Goal: Information Seeking & Learning: Learn about a topic

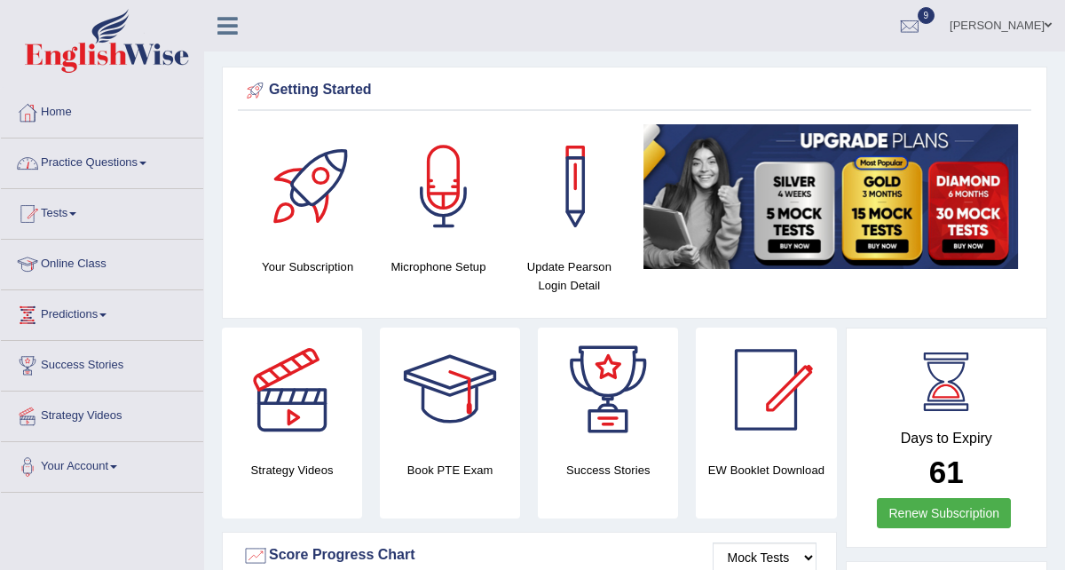
click at [91, 164] on link "Practice Questions" at bounding box center [102, 160] width 202 height 44
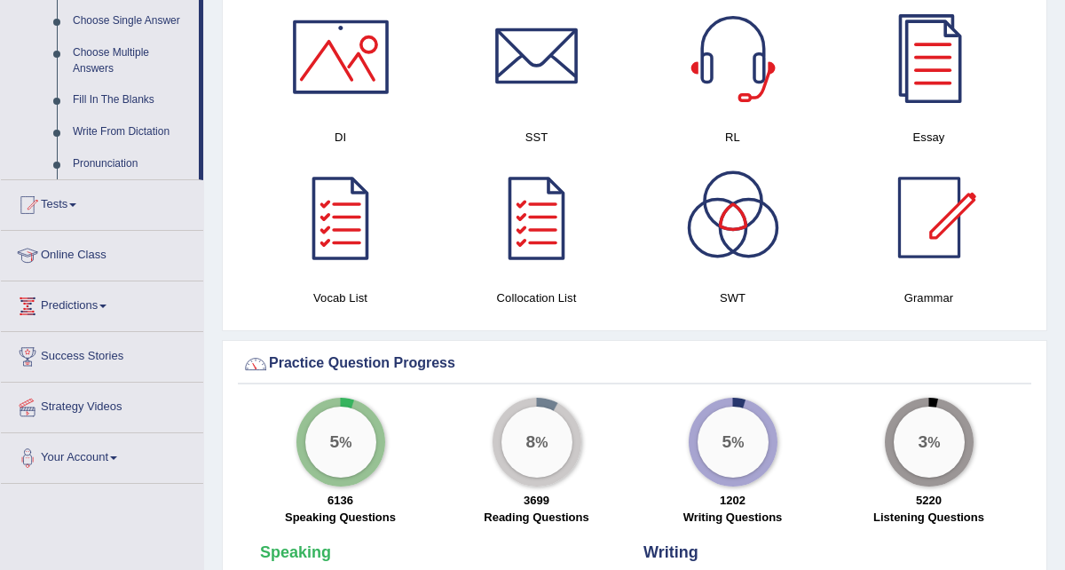
scroll to position [958, 0]
click at [77, 224] on link "Tests" at bounding box center [102, 201] width 202 height 44
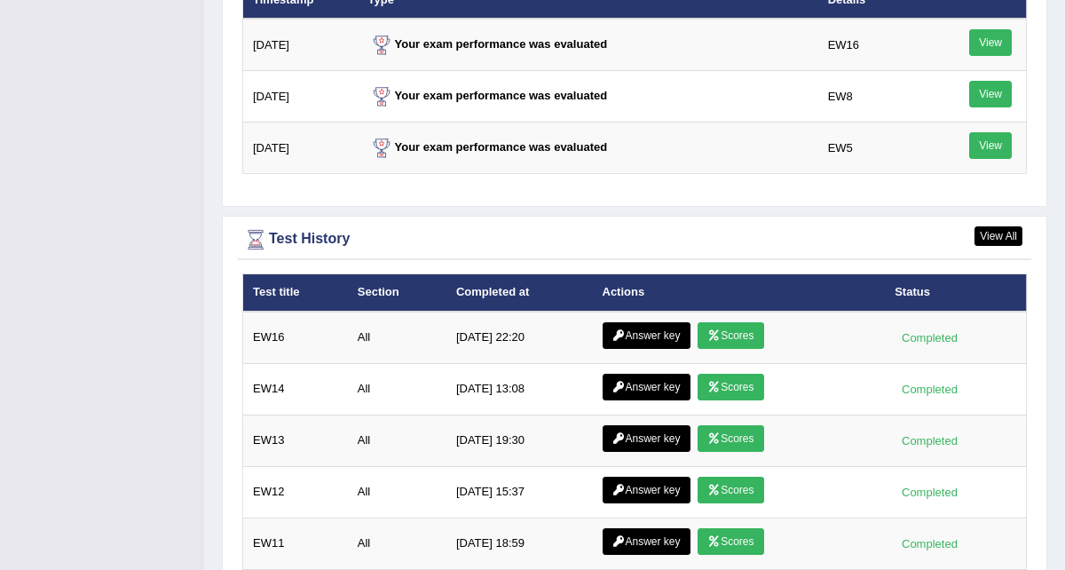
scroll to position [2365, 0]
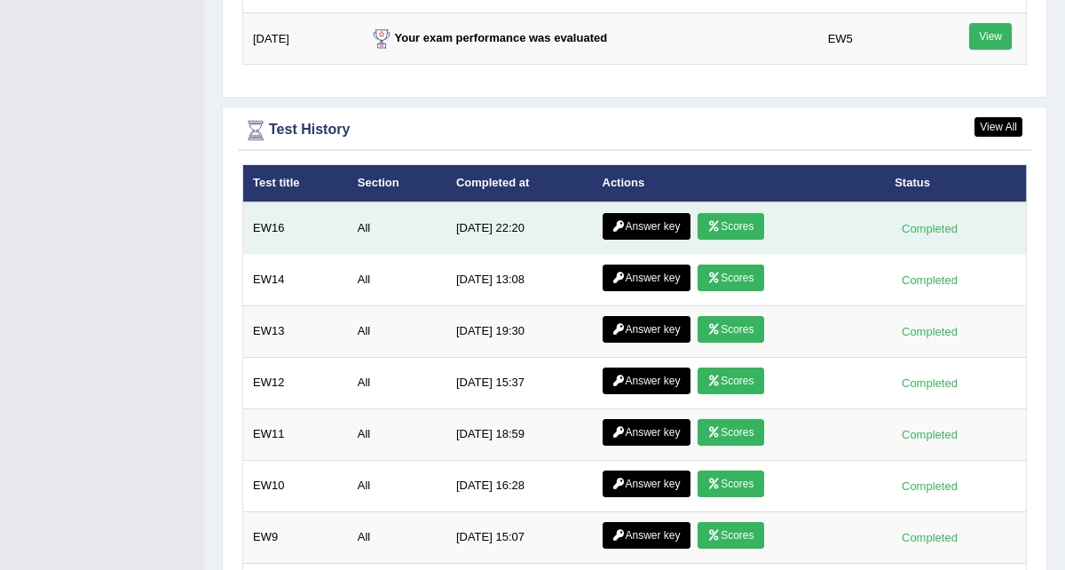
click at [667, 228] on link "Answer key" at bounding box center [647, 226] width 88 height 27
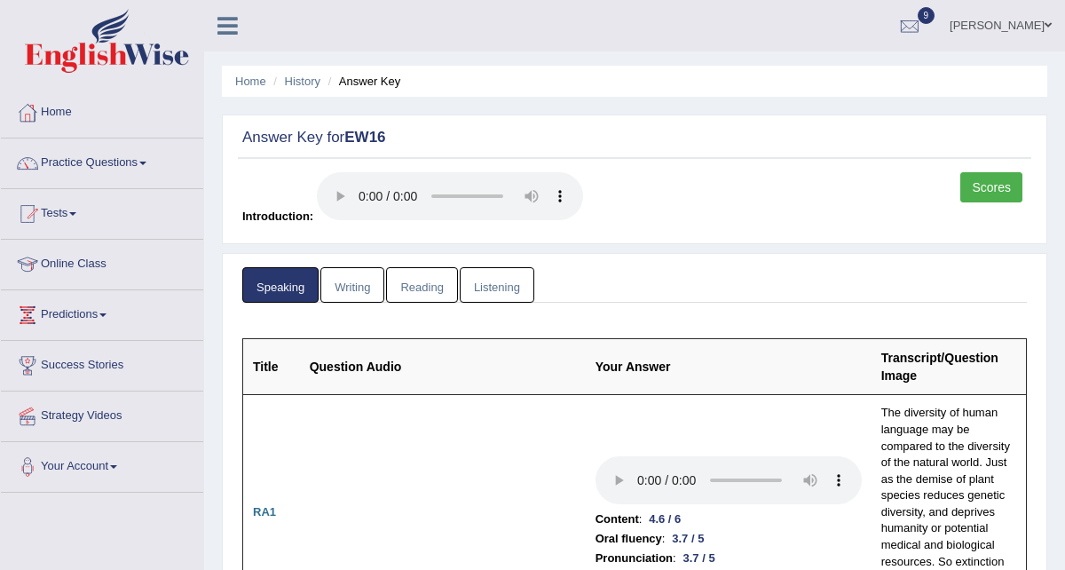
click at [352, 293] on link "Writing" at bounding box center [352, 285] width 64 height 36
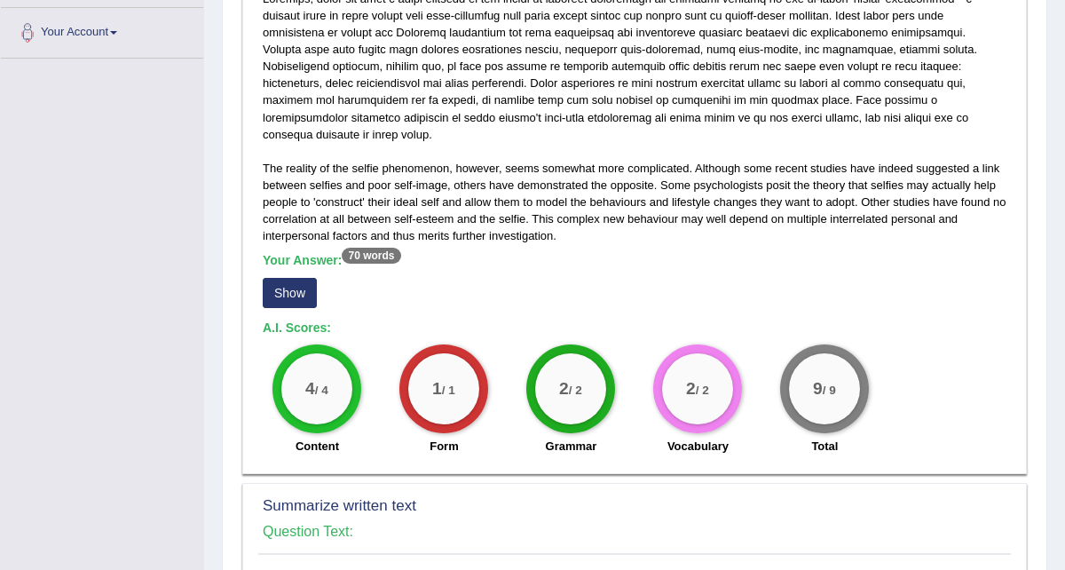
scroll to position [435, 0]
click at [287, 280] on button "Show" at bounding box center [290, 292] width 54 height 30
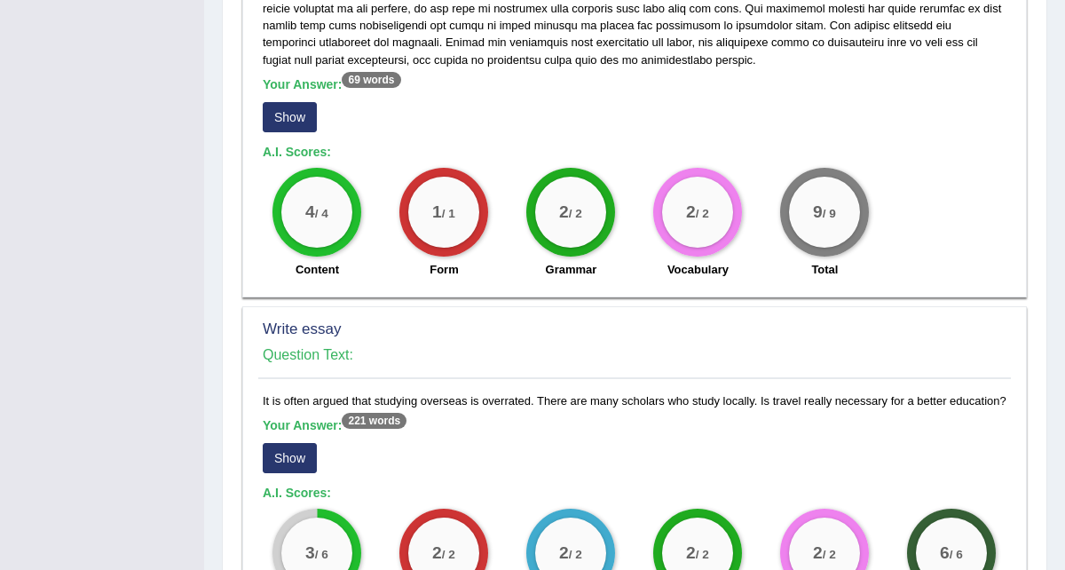
scroll to position [1133, 0]
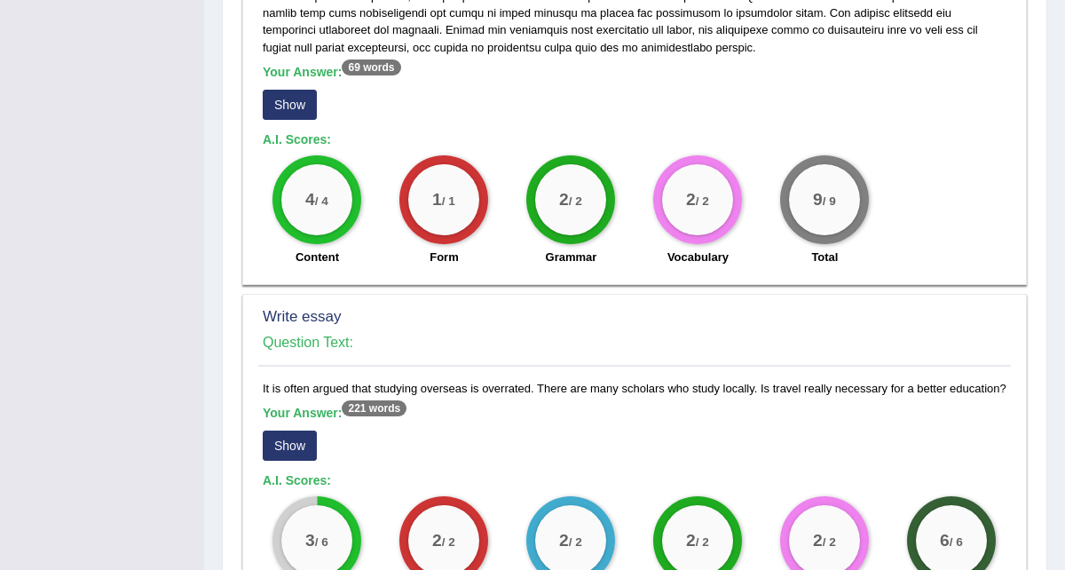
click at [275, 90] on button "Show" at bounding box center [290, 105] width 54 height 30
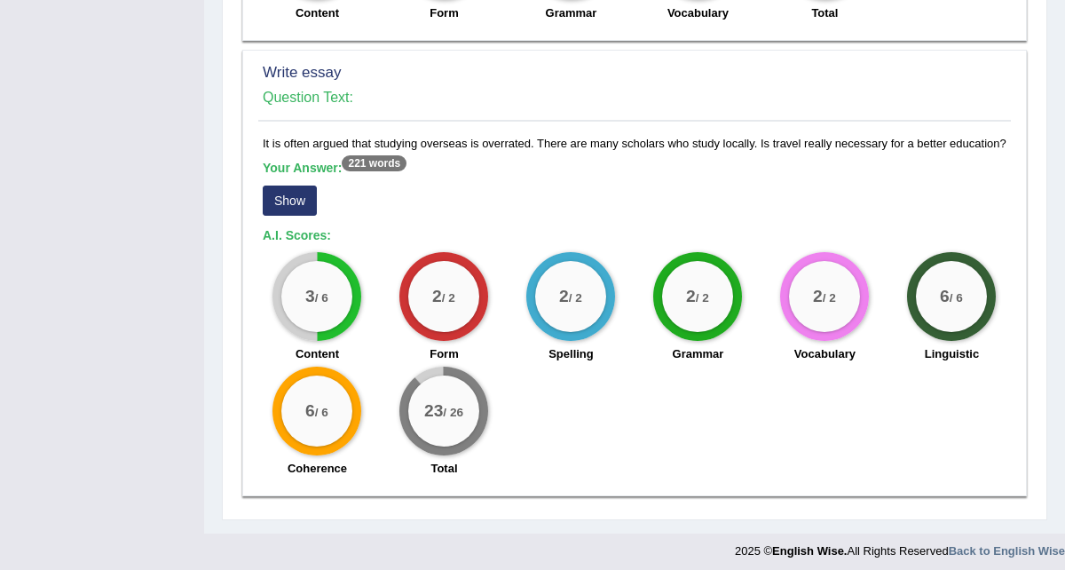
scroll to position [1415, 0]
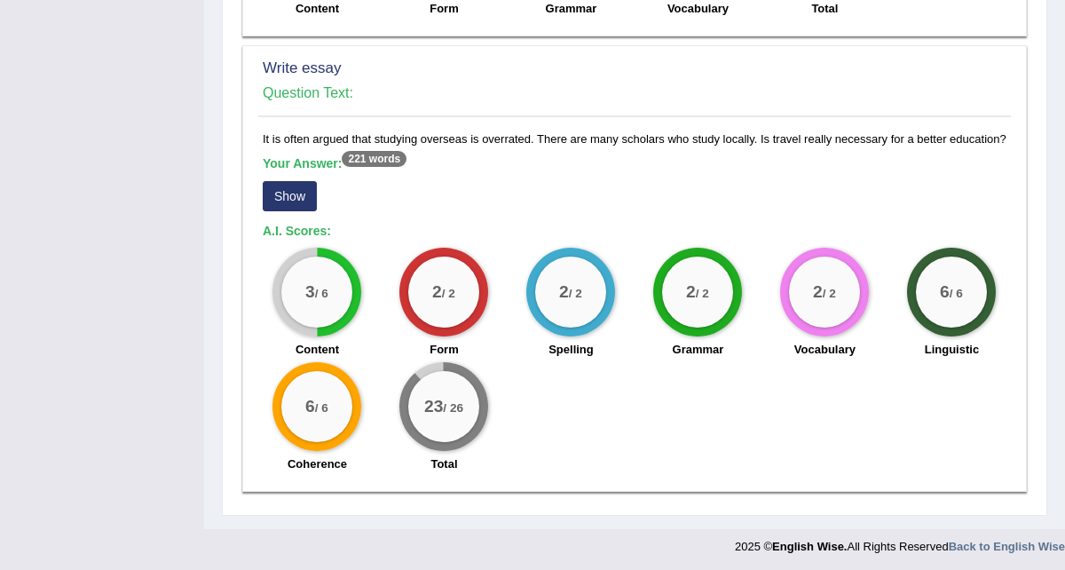
click at [297, 191] on button "Show" at bounding box center [290, 196] width 54 height 30
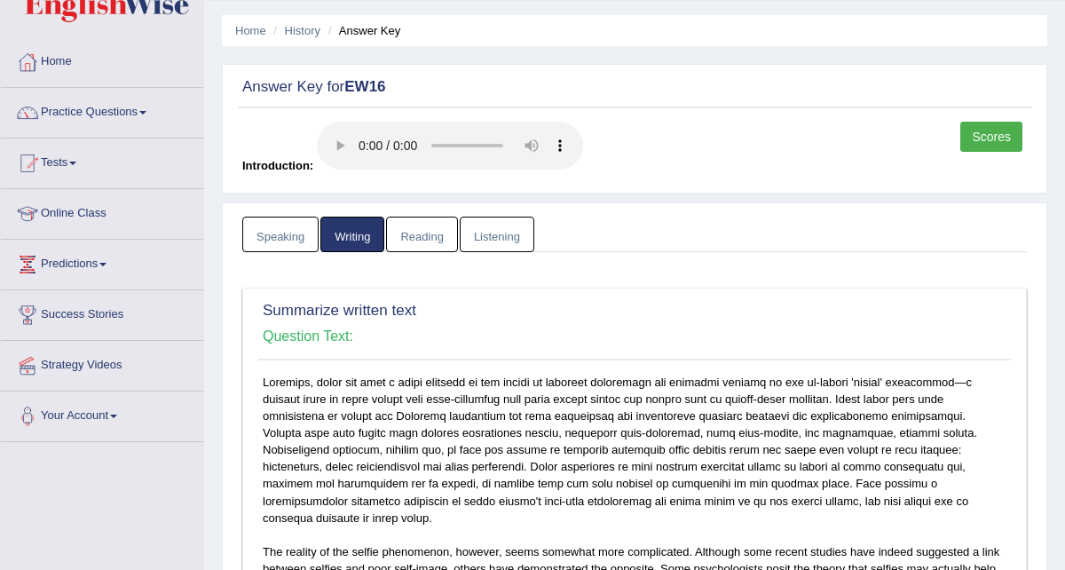
scroll to position [42, 0]
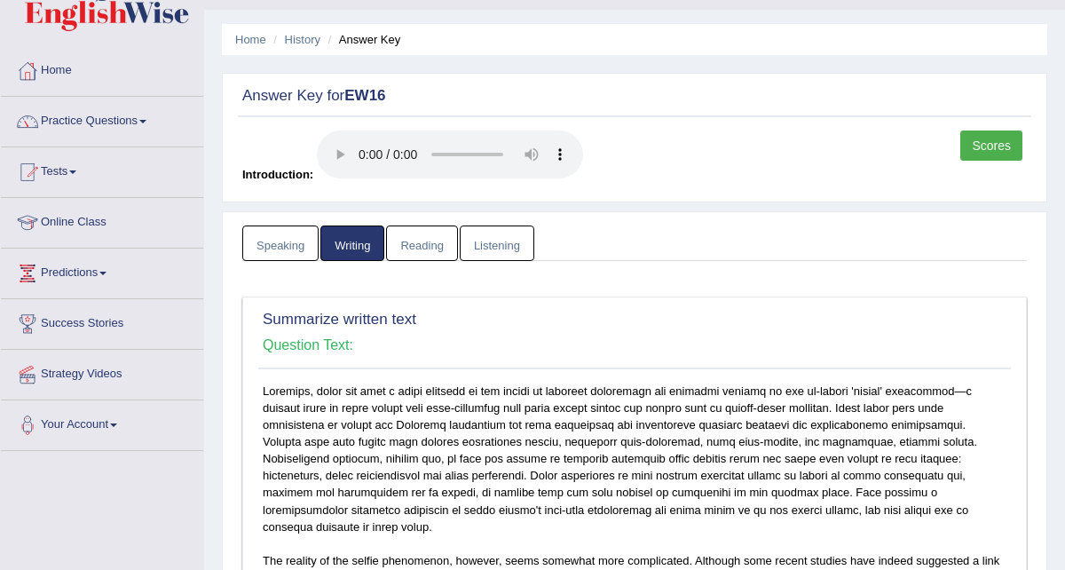
click at [429, 244] on link "Reading" at bounding box center [421, 243] width 71 height 36
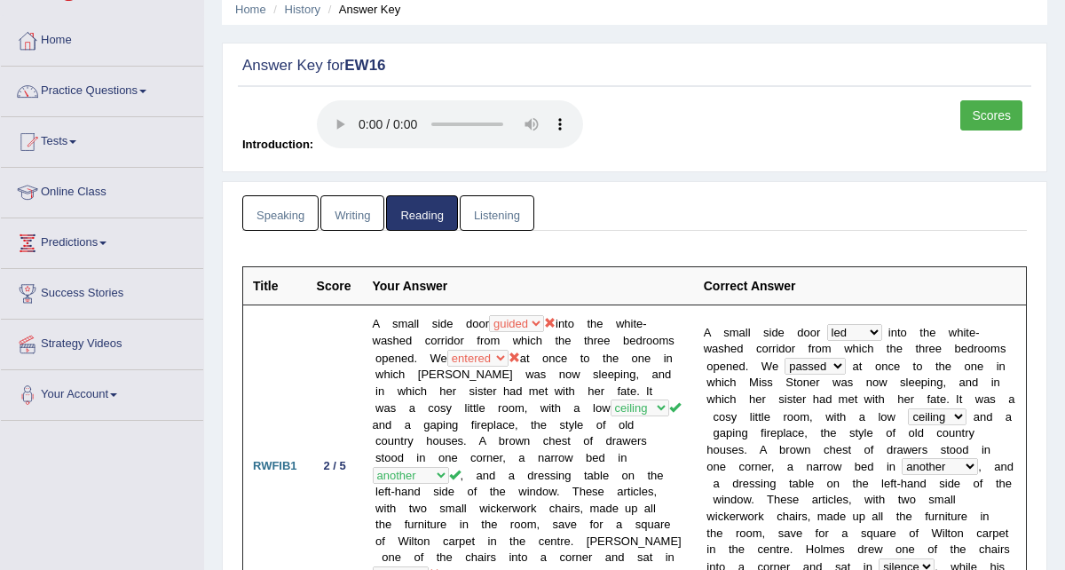
scroll to position [69, 0]
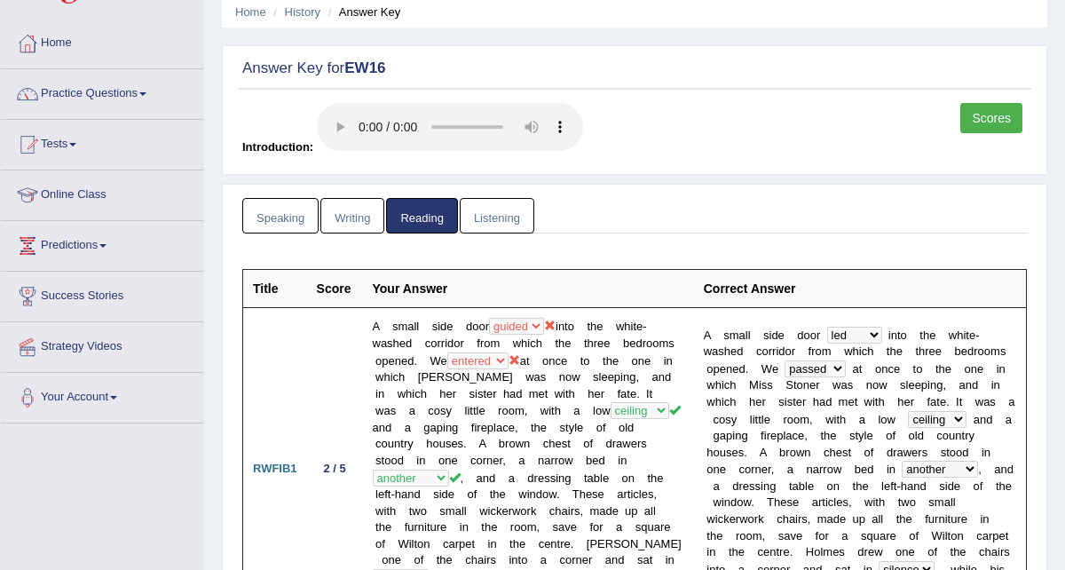
click at [493, 225] on link "Listening" at bounding box center [497, 216] width 75 height 36
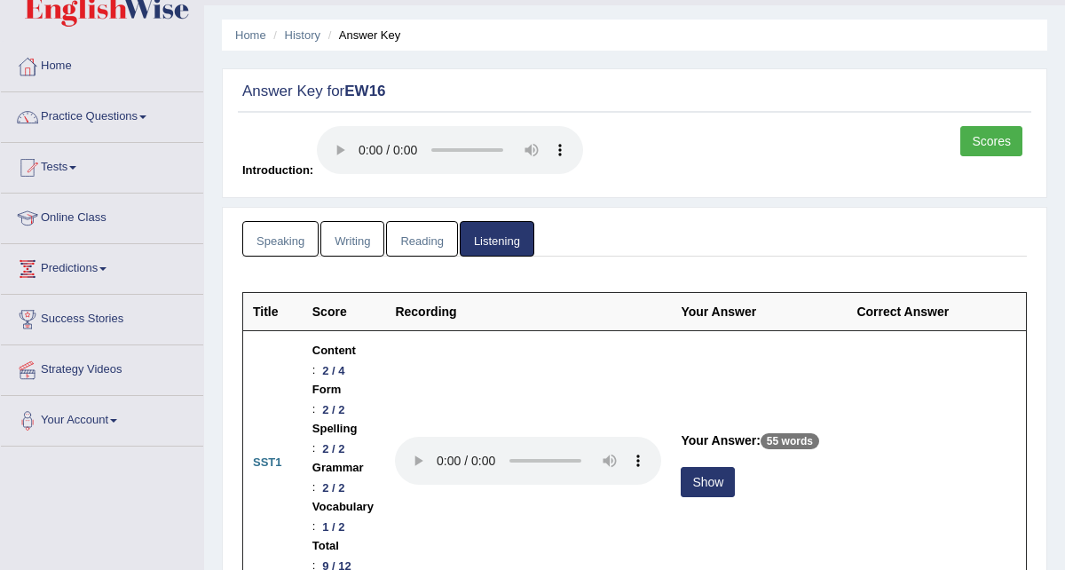
scroll to position [0, 0]
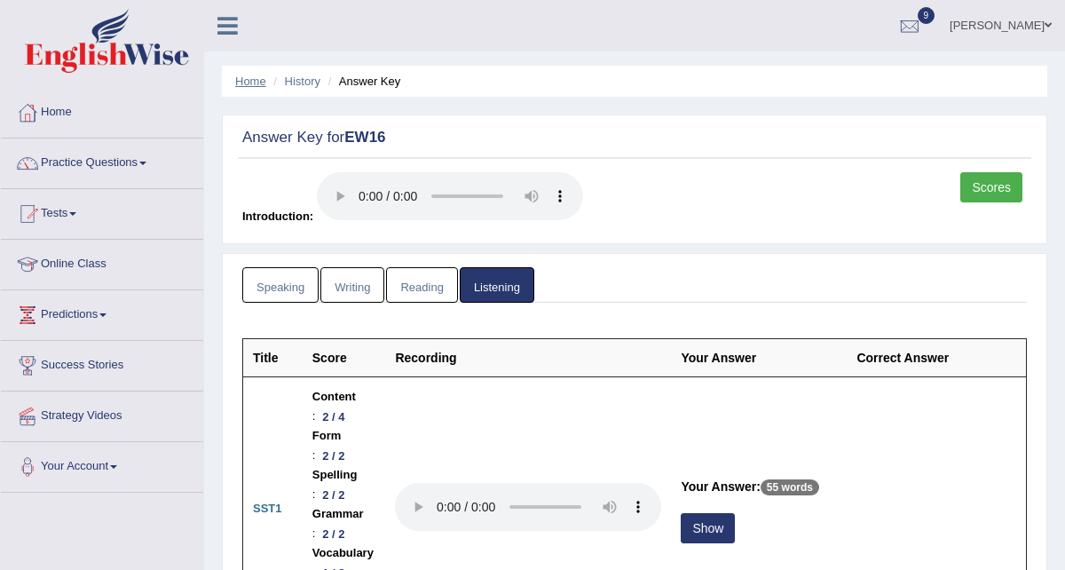
click at [257, 83] on link "Home" at bounding box center [250, 81] width 31 height 13
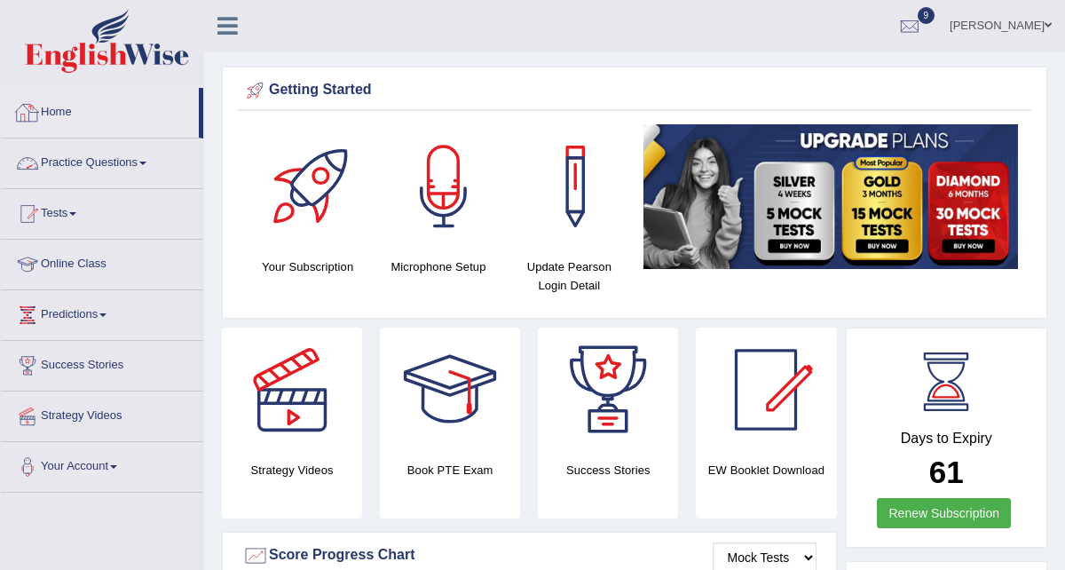
click at [63, 115] on link "Home" at bounding box center [100, 110] width 198 height 44
